Goal: Task Accomplishment & Management: Use online tool/utility

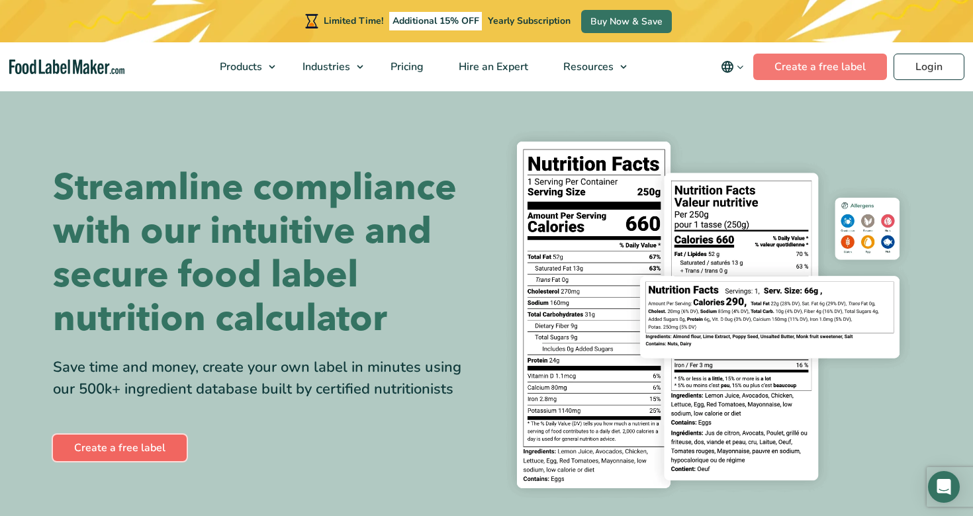
click at [114, 443] on link "Create a free label" at bounding box center [120, 448] width 134 height 26
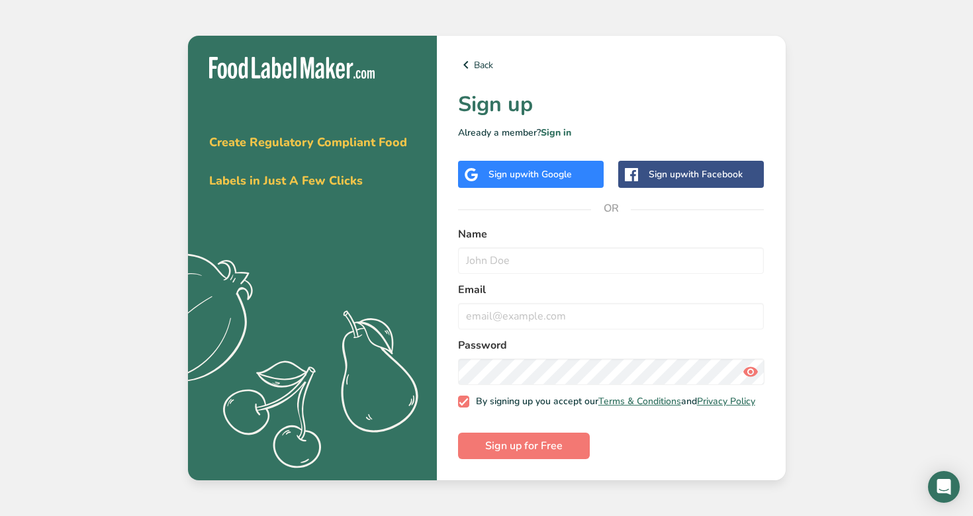
click at [542, 168] on span "with Google" at bounding box center [546, 174] width 52 height 13
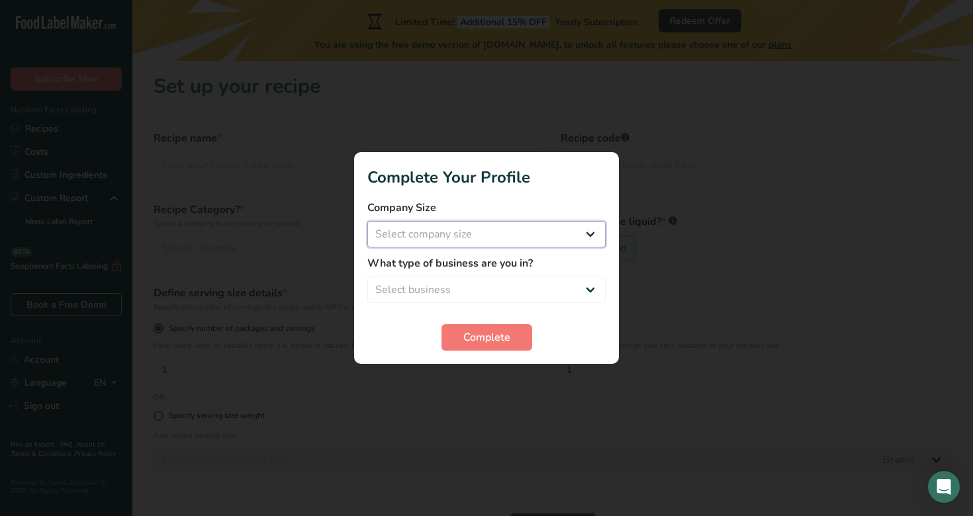
click at [544, 233] on select "Select company size Fewer than 10 Employees 10 to 50 Employees 51 to 500 Employ…" at bounding box center [486, 234] width 238 height 26
select select "1"
click at [534, 295] on select "Select business Packaged Food Manufacturer Restaurant & Cafe Bakery Meal Plans …" at bounding box center [486, 290] width 238 height 26
select select "8"
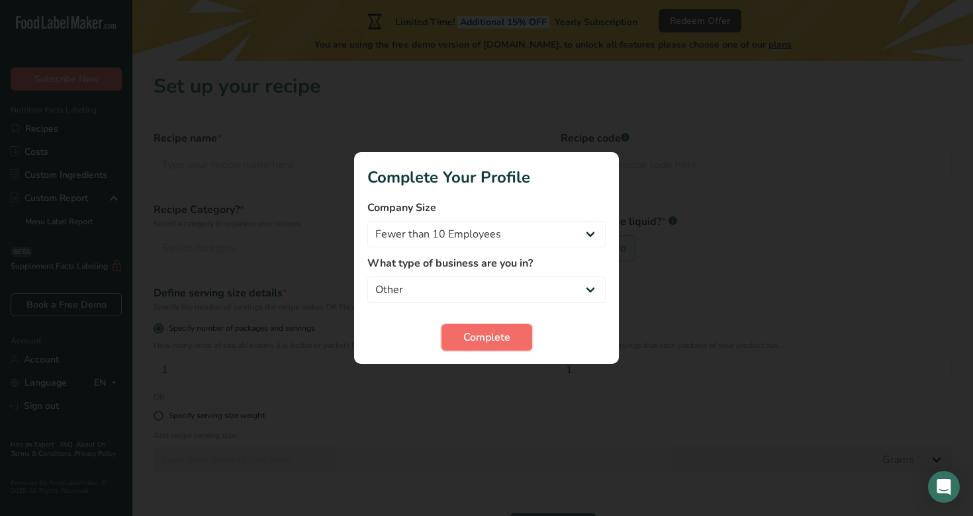
click at [503, 336] on span "Complete" at bounding box center [486, 337] width 47 height 16
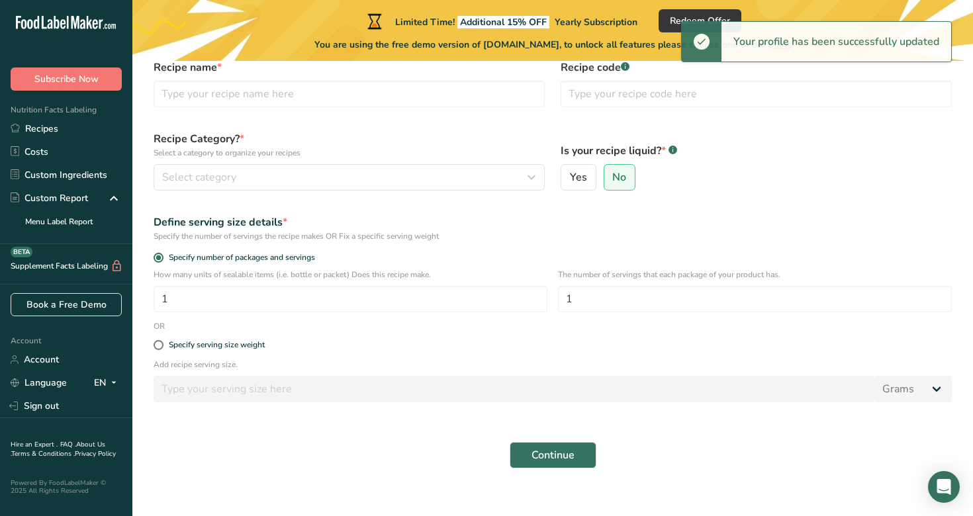
scroll to position [87, 0]
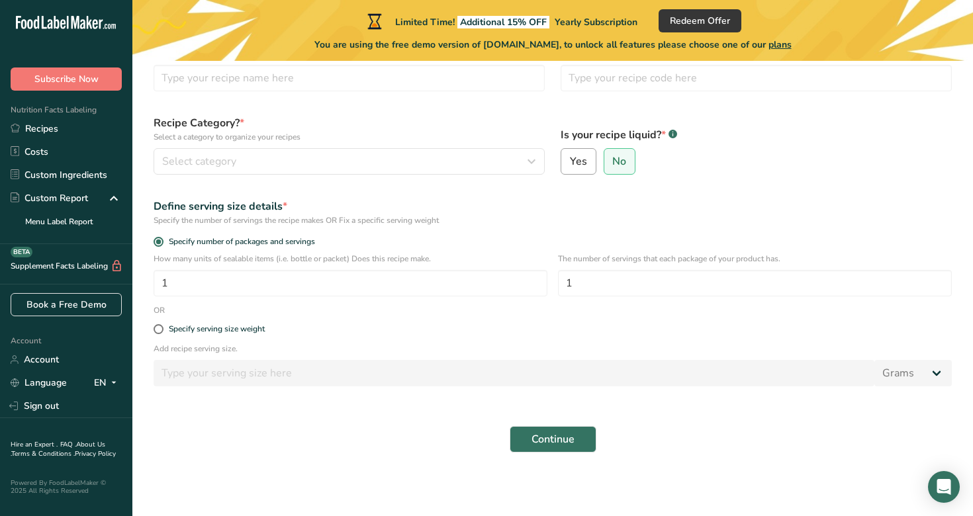
click at [574, 159] on span "Yes" at bounding box center [578, 161] width 17 height 13
click at [570, 159] on input "Yes" at bounding box center [565, 161] width 9 height 9
radio input "true"
radio input "false"
select select "22"
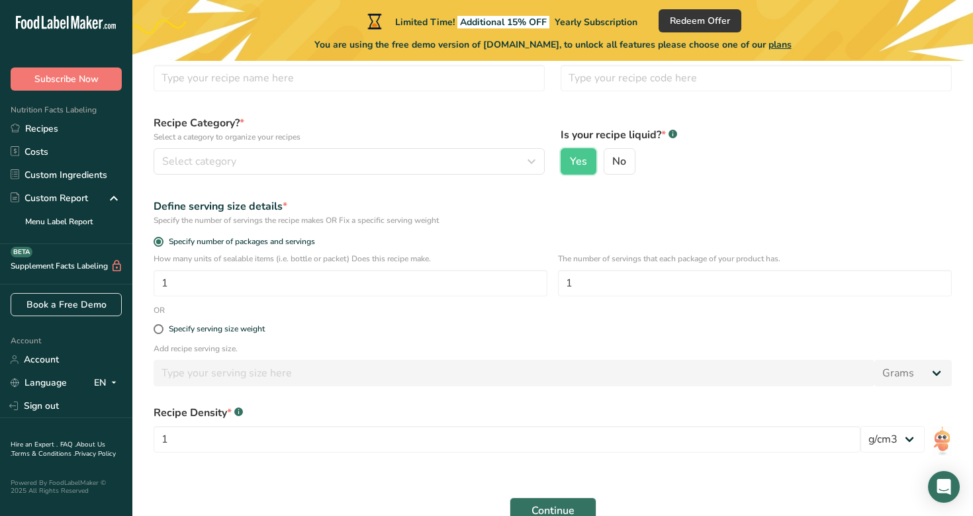
scroll to position [158, 0]
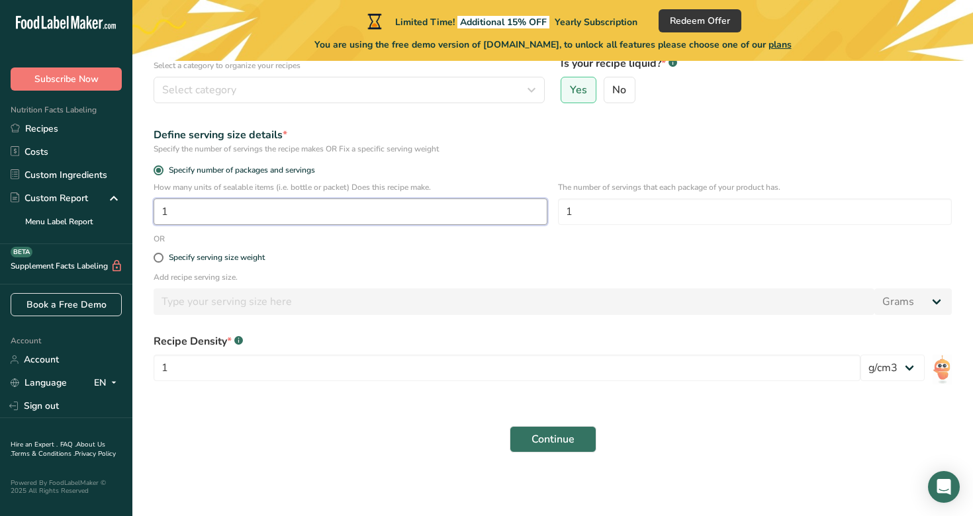
click at [492, 220] on input "1" at bounding box center [350, 211] width 394 height 26
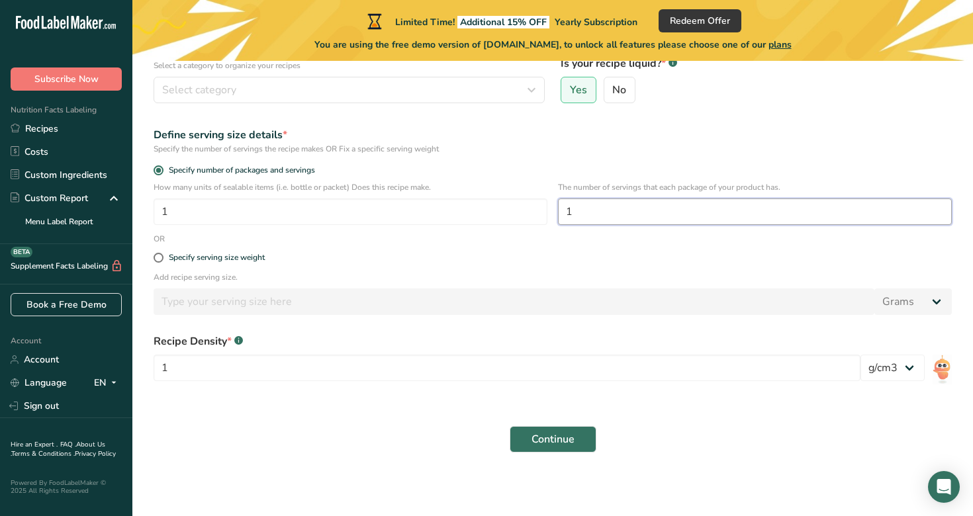
click at [592, 204] on input "1" at bounding box center [755, 211] width 394 height 26
click at [589, 200] on input "1" at bounding box center [755, 211] width 394 height 26
click at [577, 215] on input "1" at bounding box center [755, 211] width 394 height 26
type input "10"
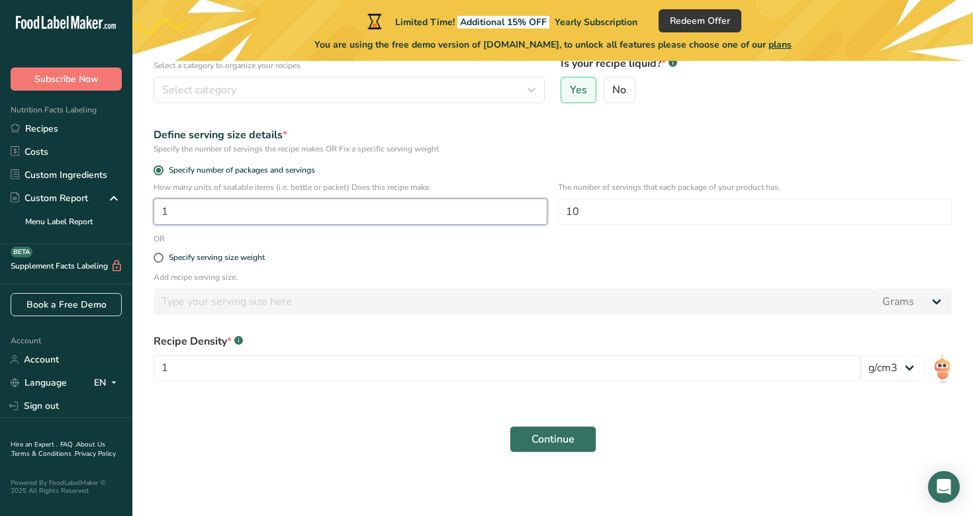
click at [274, 220] on input "1" at bounding box center [350, 211] width 394 height 26
click at [361, 255] on label "Specify serving size weight" at bounding box center [552, 258] width 798 height 10
click at [162, 255] on input "Specify serving size weight" at bounding box center [157, 257] width 9 height 9
radio input "true"
radio input "false"
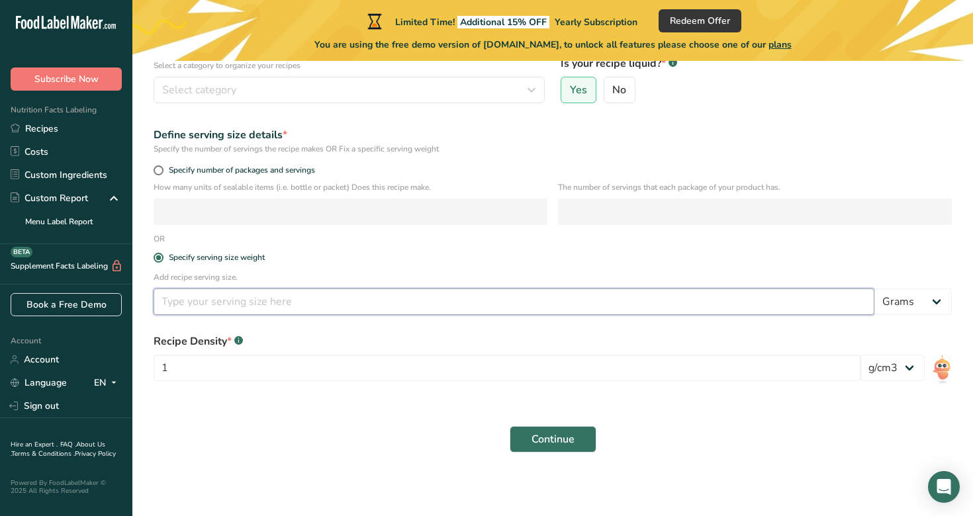
click at [224, 298] on input "number" at bounding box center [513, 301] width 720 height 26
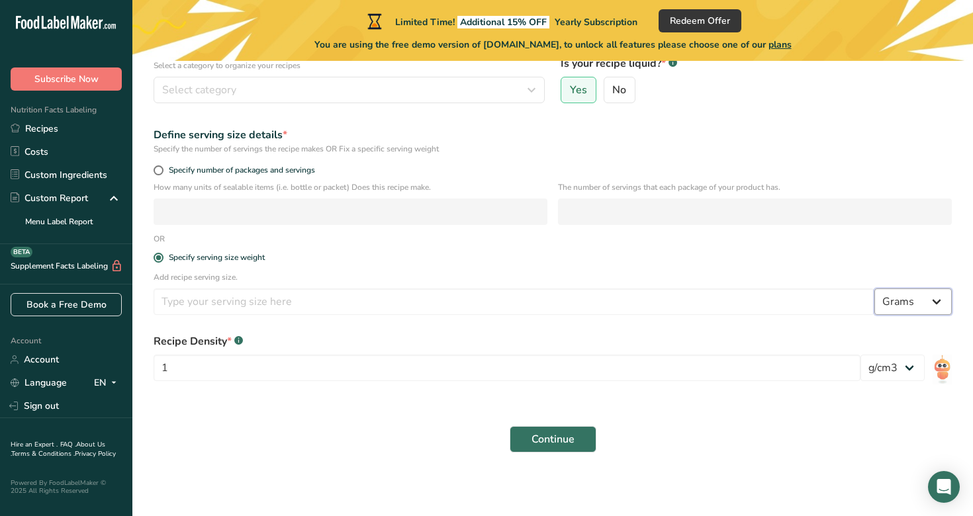
click at [906, 295] on select "Grams kg mg mcg lb oz l mL fl oz tbsp tsp cup qt gallon" at bounding box center [912, 301] width 77 height 26
select select "5"
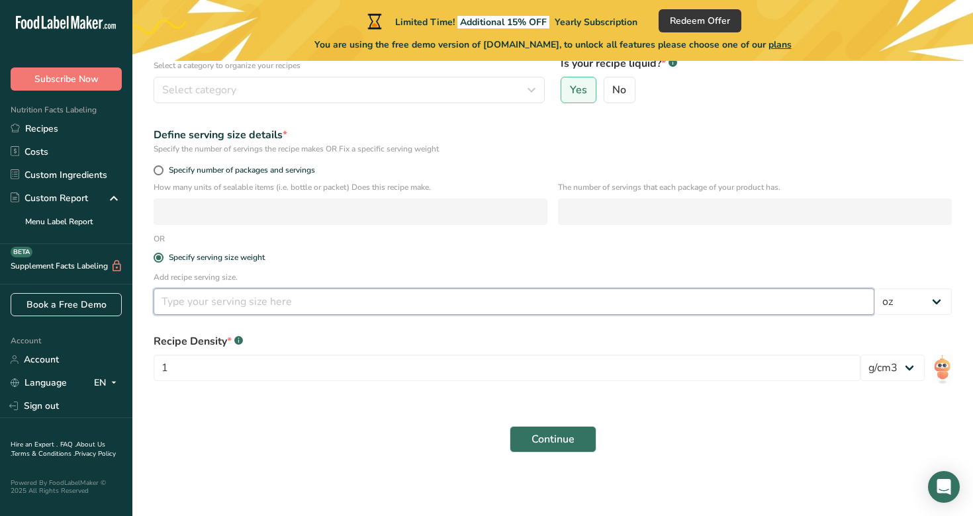
click at [734, 308] on input "number" at bounding box center [513, 301] width 720 height 26
type input "-0.003"
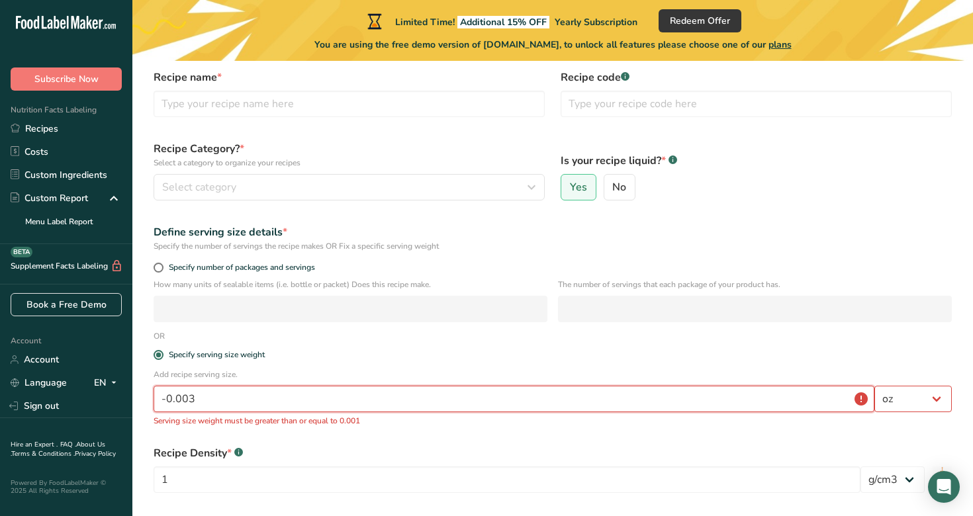
scroll to position [0, 0]
